Goal: Navigation & Orientation: Find specific page/section

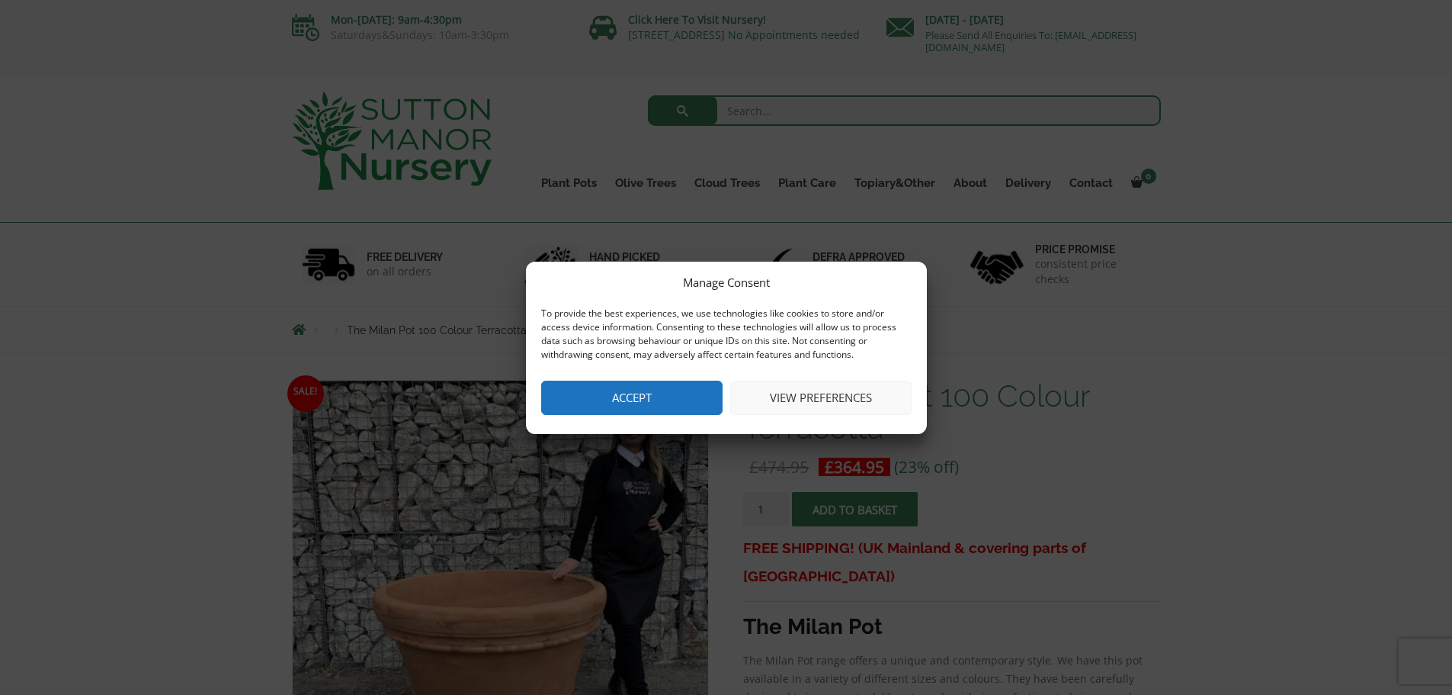
click at [829, 398] on button "View preferences" at bounding box center [820, 397] width 181 height 34
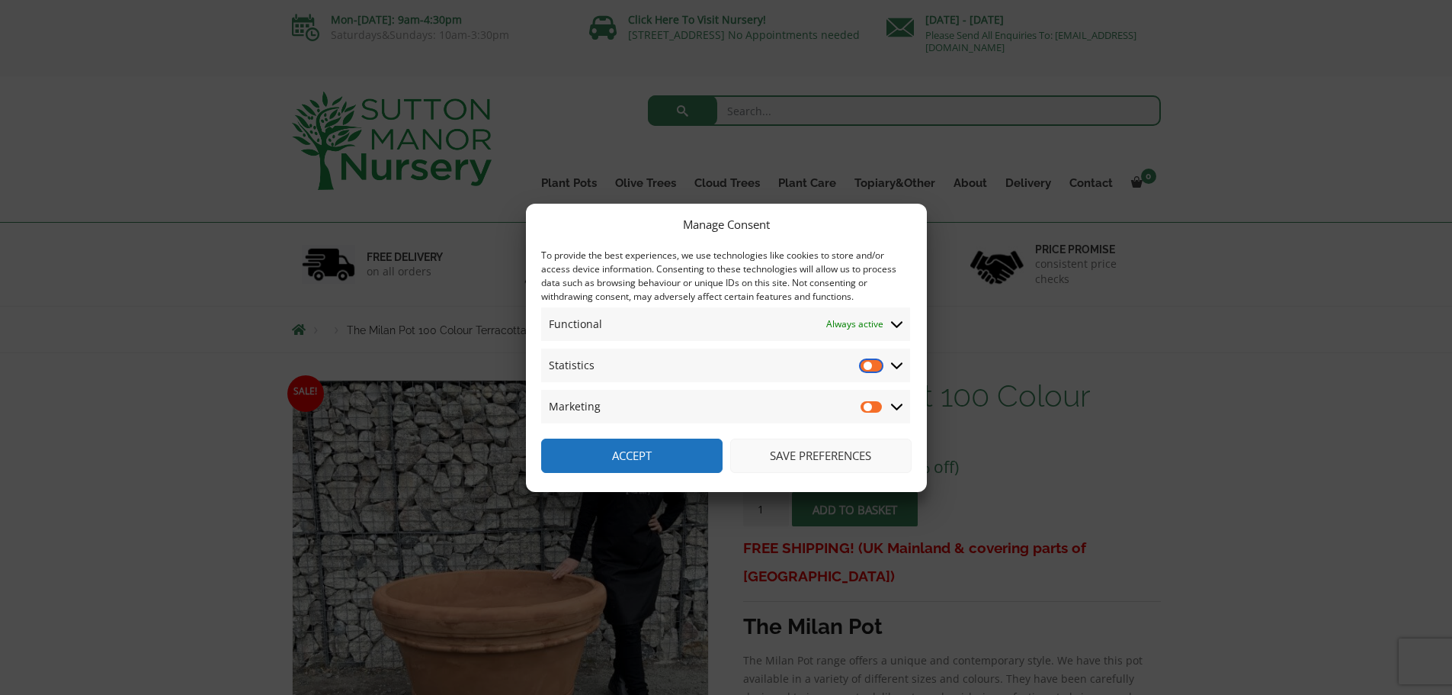
drag, startPoint x: 872, startPoint y: 364, endPoint x: 875, endPoint y: 376, distance: 12.6
click at [872, 366] on input "Statistics" at bounding box center [872, 365] width 23 height 15
click at [875, 366] on input "Statistics" at bounding box center [872, 365] width 23 height 15
checkbox input "false"
click at [827, 451] on button "Save preferences" at bounding box center [820, 455] width 181 height 34
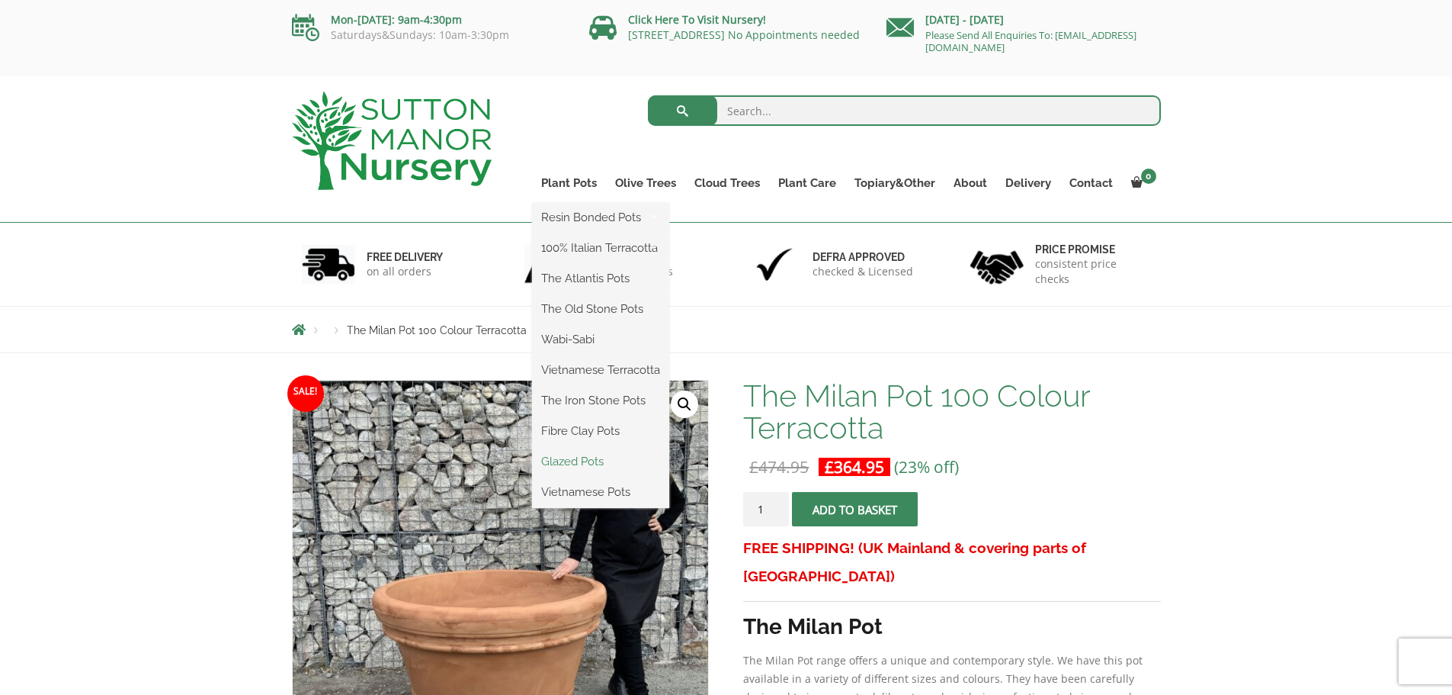
click at [564, 463] on link "Glazed Pots" at bounding box center [600, 461] width 137 height 23
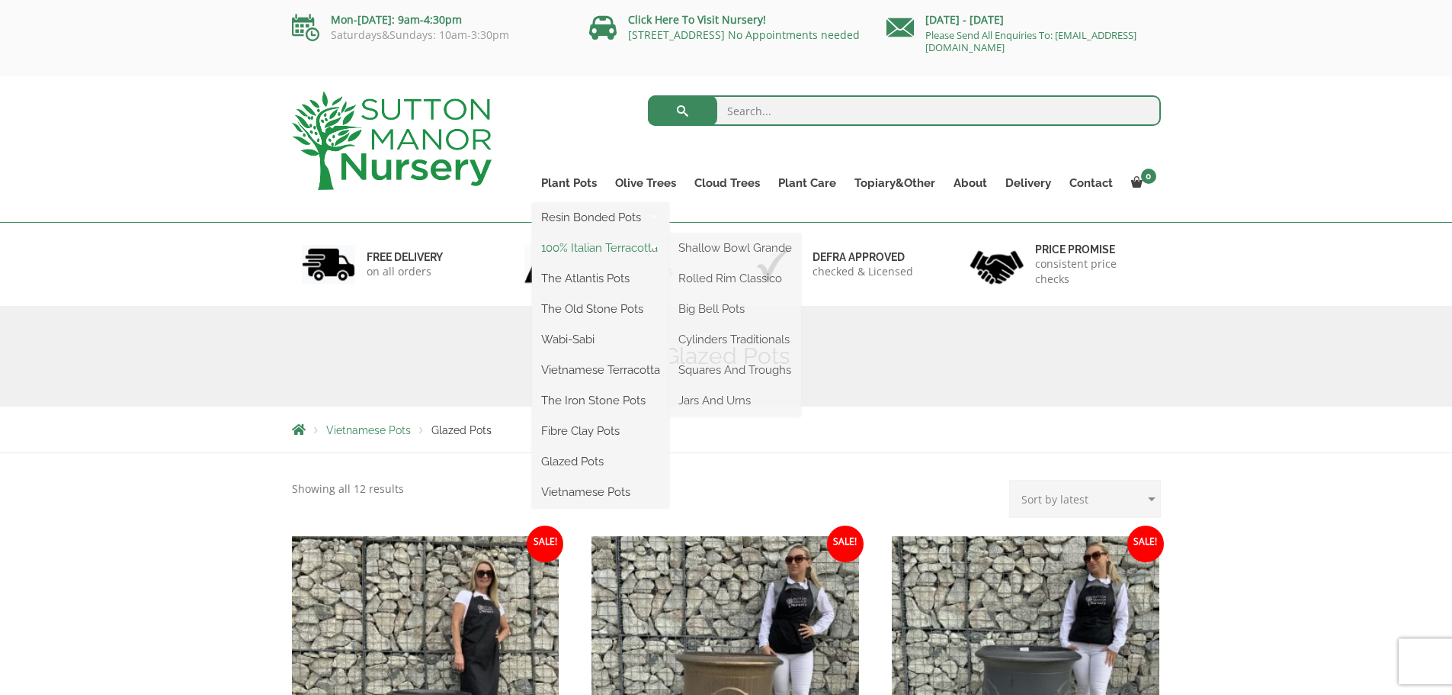
click at [580, 249] on link "100% Italian Terracotta" at bounding box center [600, 247] width 137 height 23
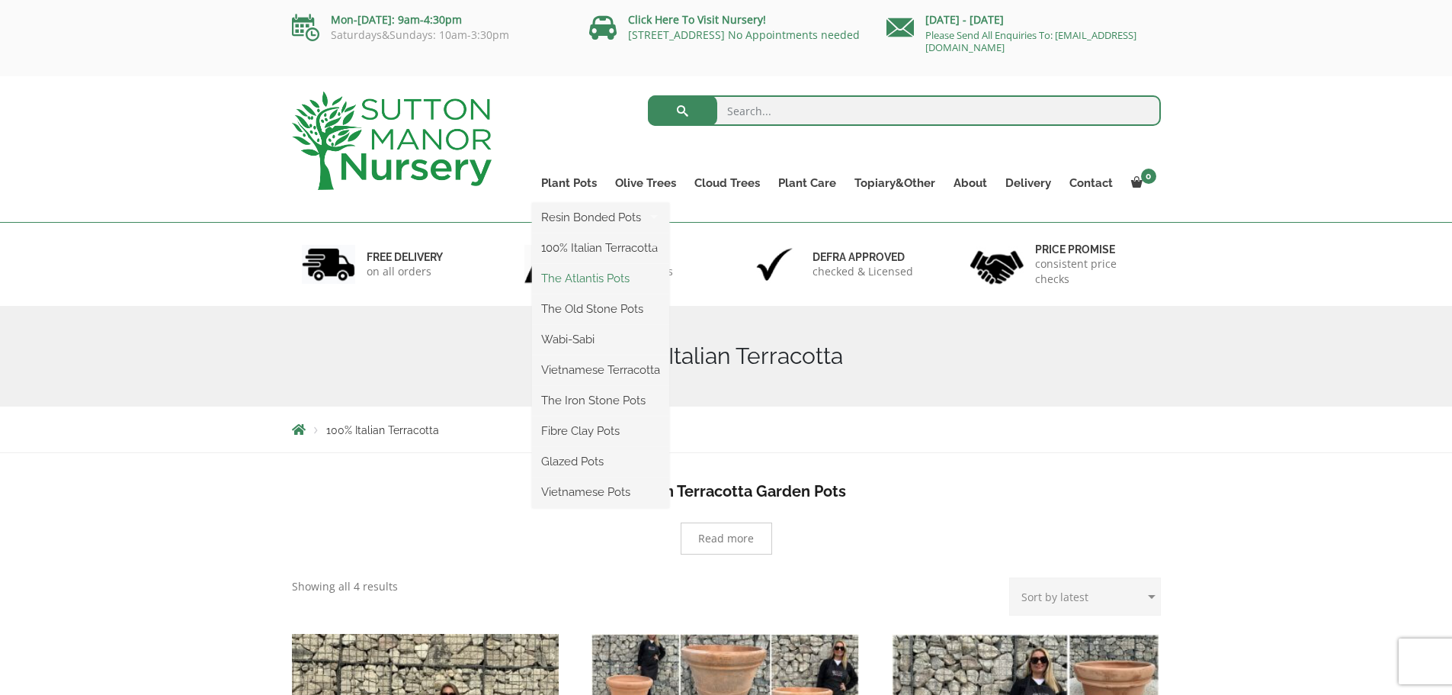
click at [575, 277] on link "The Atlantis Pots" at bounding box center [600, 278] width 137 height 23
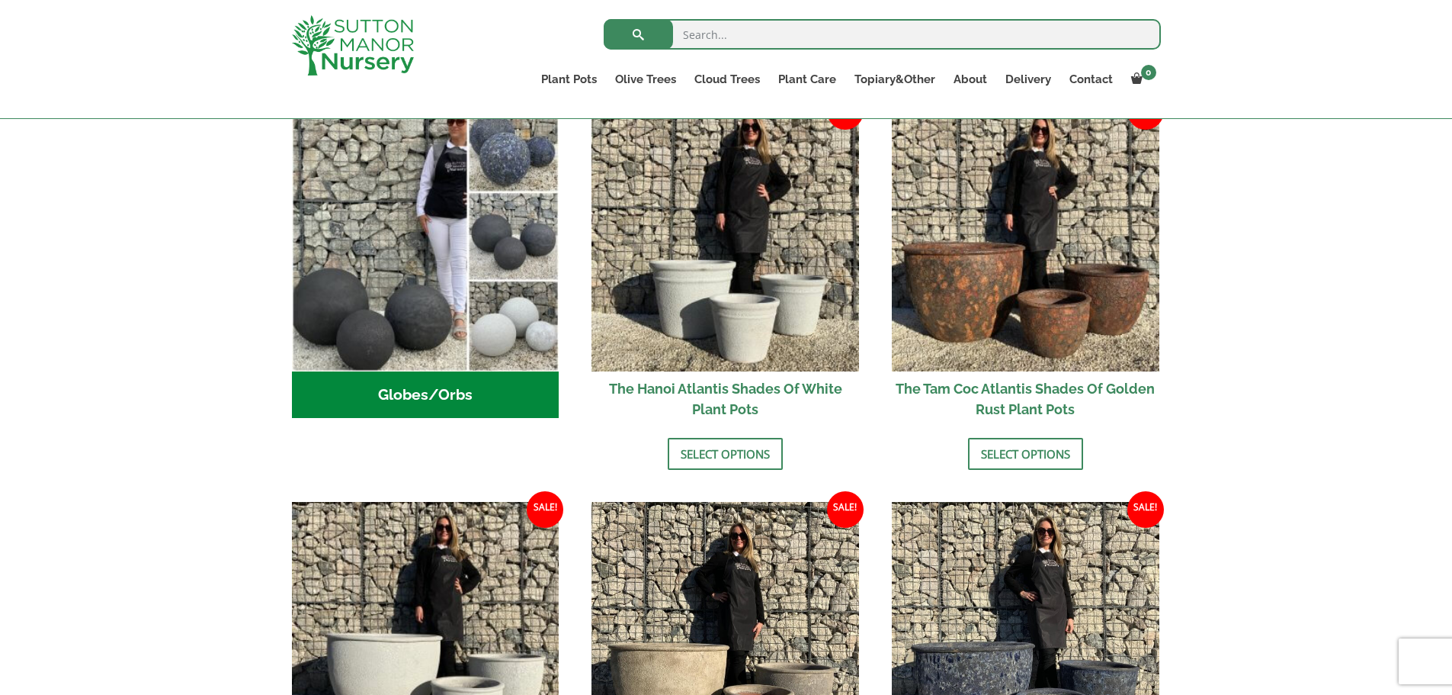
scroll to position [76, 0]
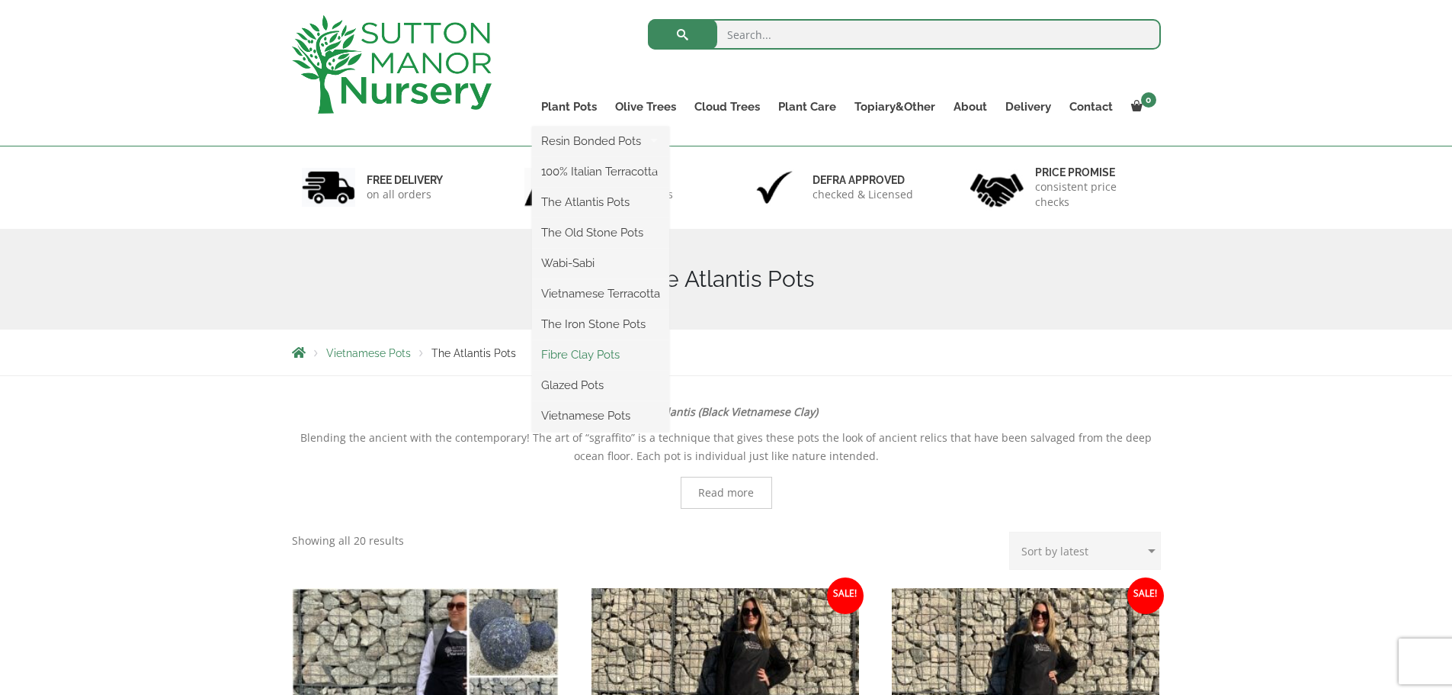
click at [575, 355] on link "Fibre Clay Pots" at bounding box center [600, 354] width 137 height 23
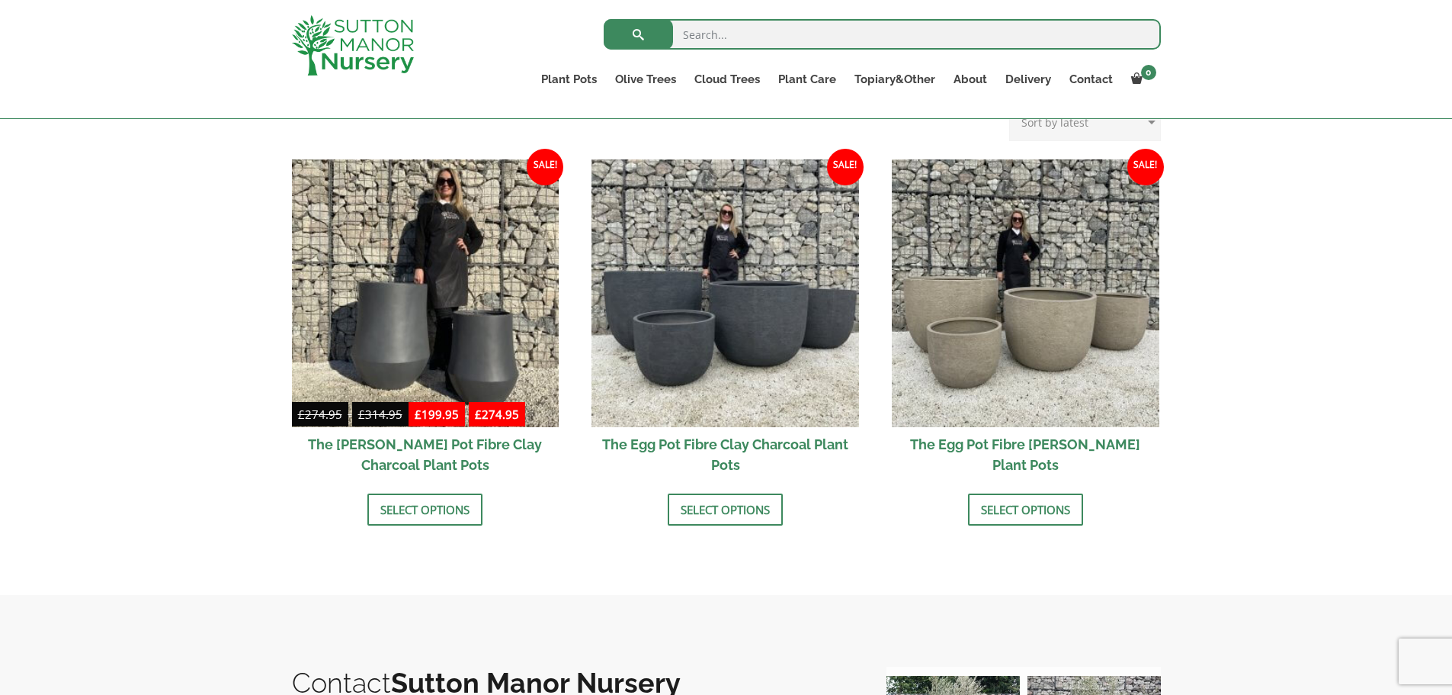
scroll to position [457, 0]
